Goal: Information Seeking & Learning: Learn about a topic

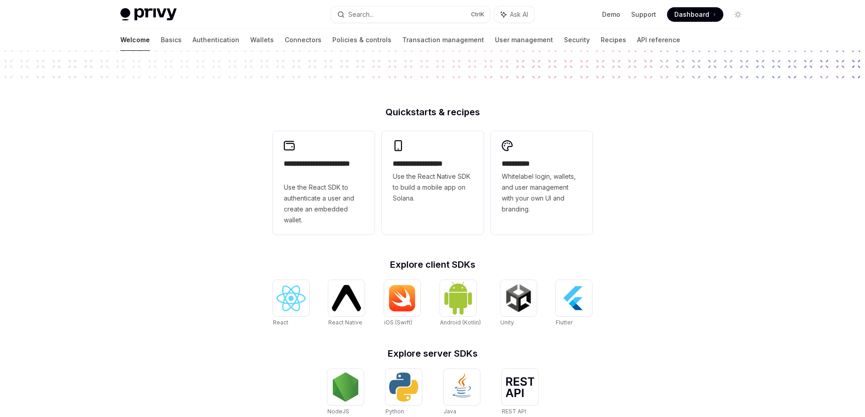
scroll to position [182, 0]
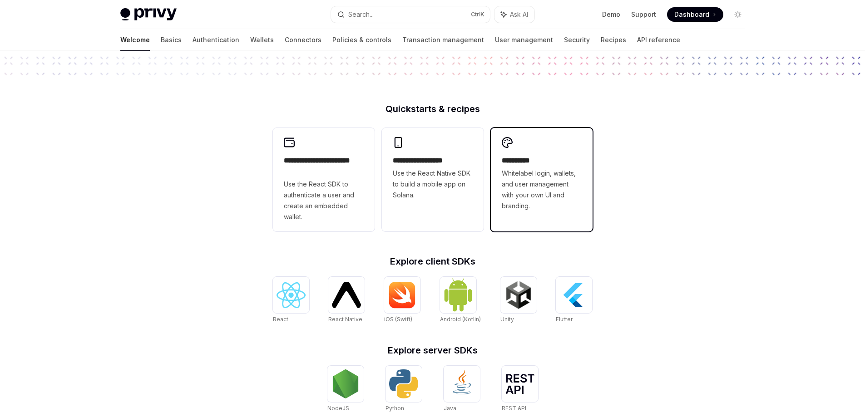
click at [529, 183] on span "Whitelabel login, wallets, and user management with your own UI and branding." at bounding box center [542, 190] width 80 height 44
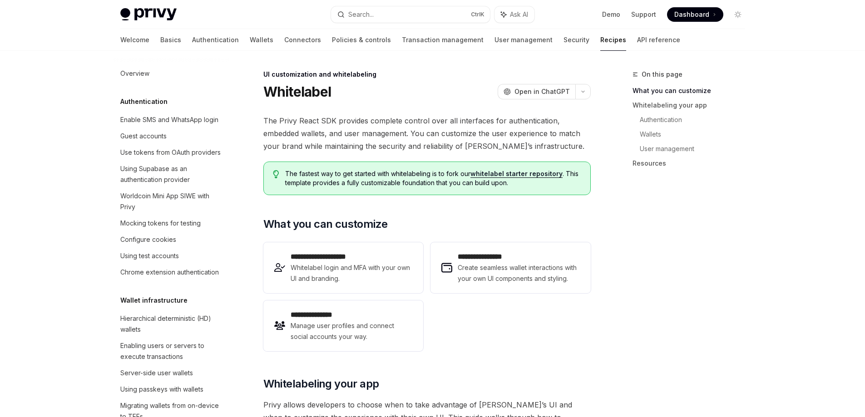
click at [686, 9] on span at bounding box center [695, 14] width 56 height 15
click at [118, 38] on div "Welcome Basics Authentication Wallets Connectors Policies & controls Transactio…" at bounding box center [433, 40] width 668 height 22
click at [134, 79] on link "Overview" at bounding box center [171, 73] width 116 height 16
type textarea "*"
